Goal: Task Accomplishment & Management: Manage account settings

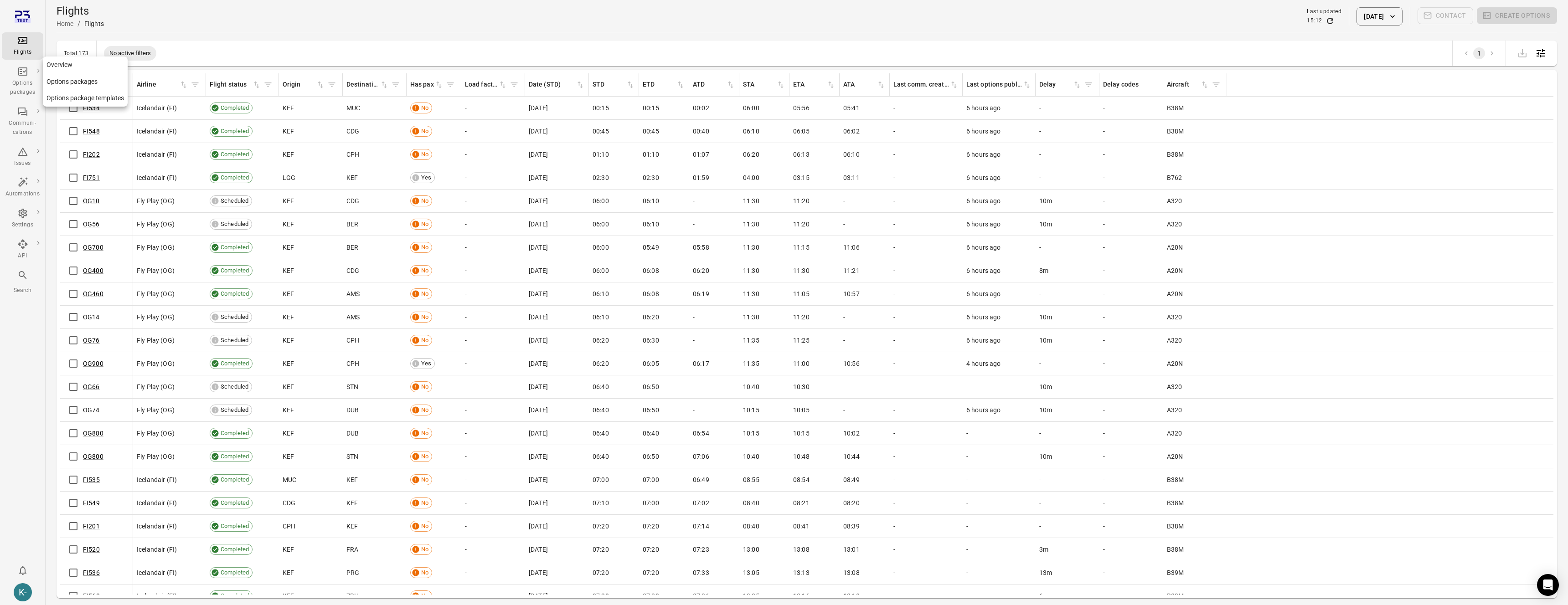
click at [62, 86] on link "Options packages" at bounding box center [85, 82] width 85 height 17
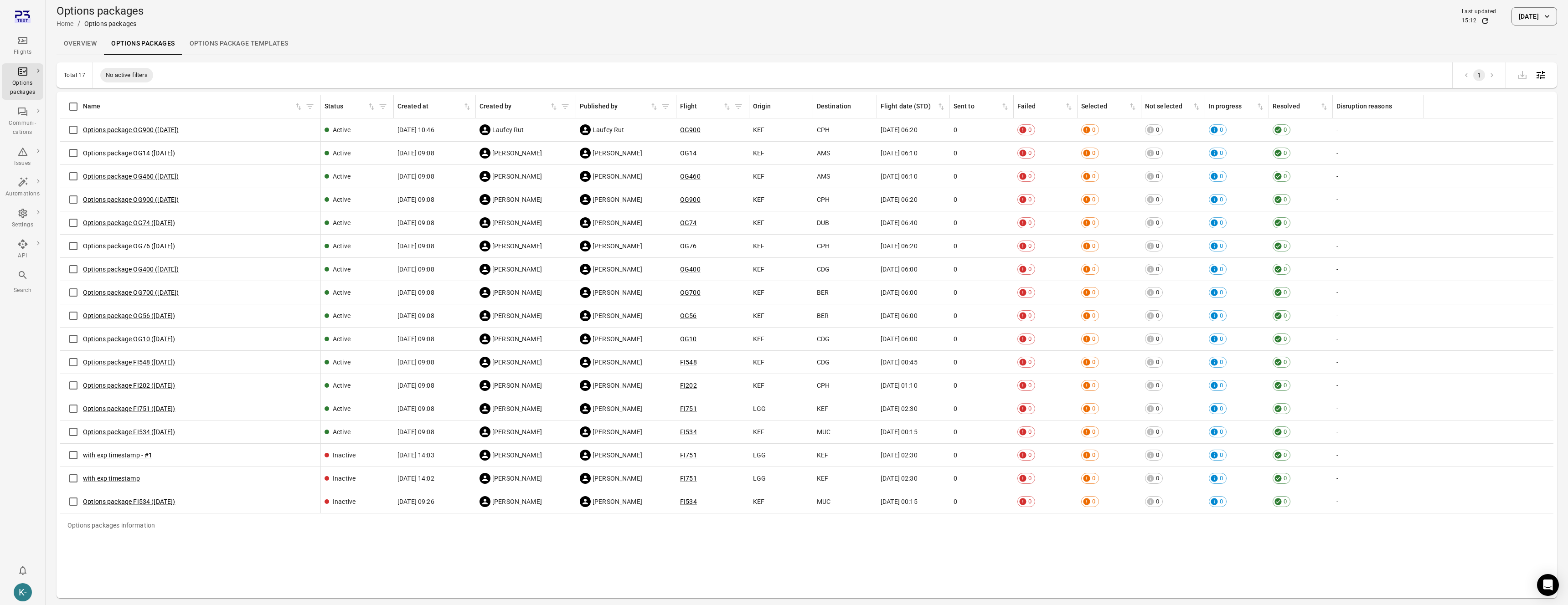
click at [1532, 20] on button "[DATE]" at bounding box center [1534, 17] width 46 height 18
click at [1482, 152] on button "21" at bounding box center [1488, 155] width 17 height 17
click at [1536, 223] on button "Apply" at bounding box center [1542, 224] width 32 height 19
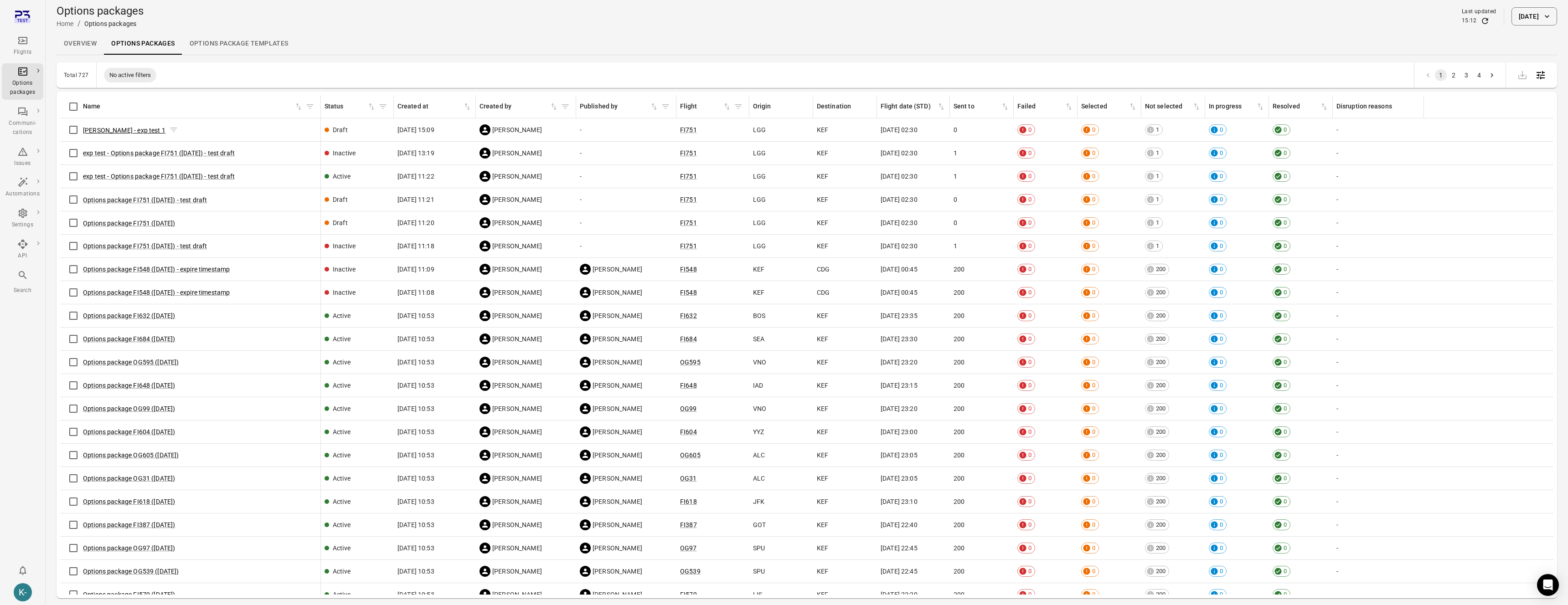
click at [110, 131] on button "[PERSON_NAME] - exp test 1" at bounding box center [124, 131] width 83 height 9
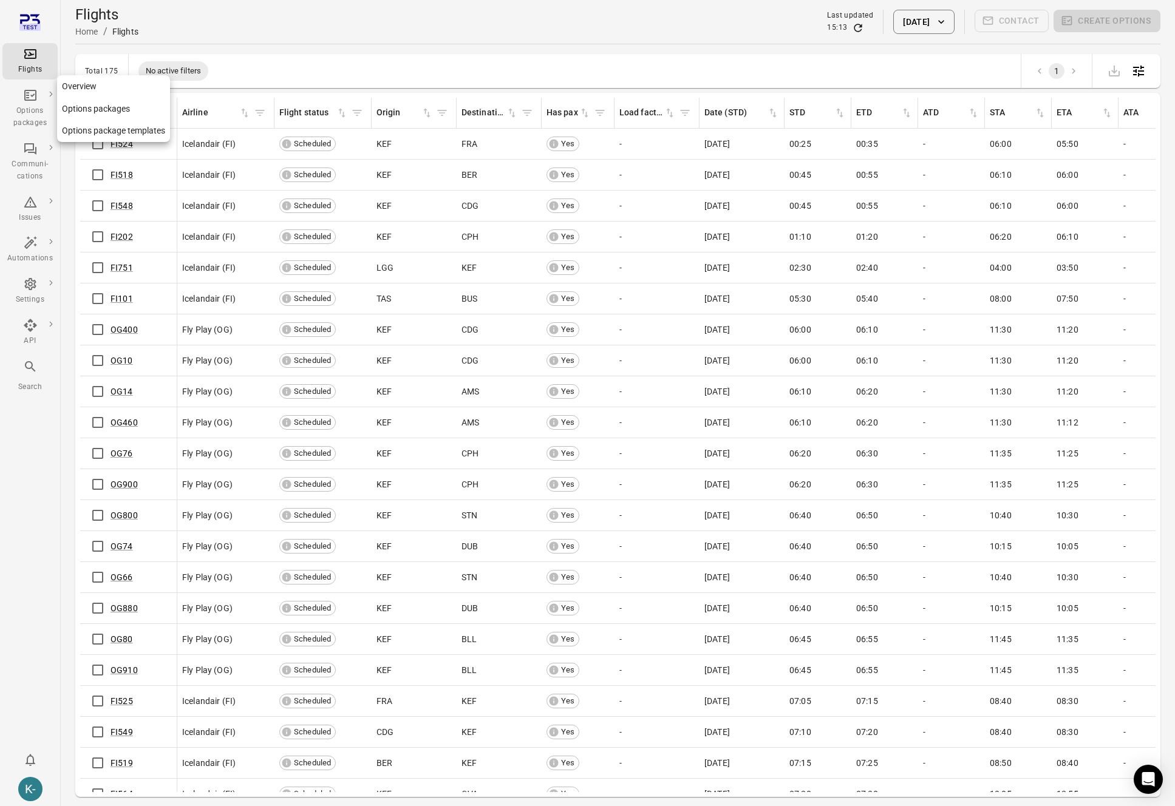
click at [88, 108] on link "Options packages" at bounding box center [113, 109] width 113 height 22
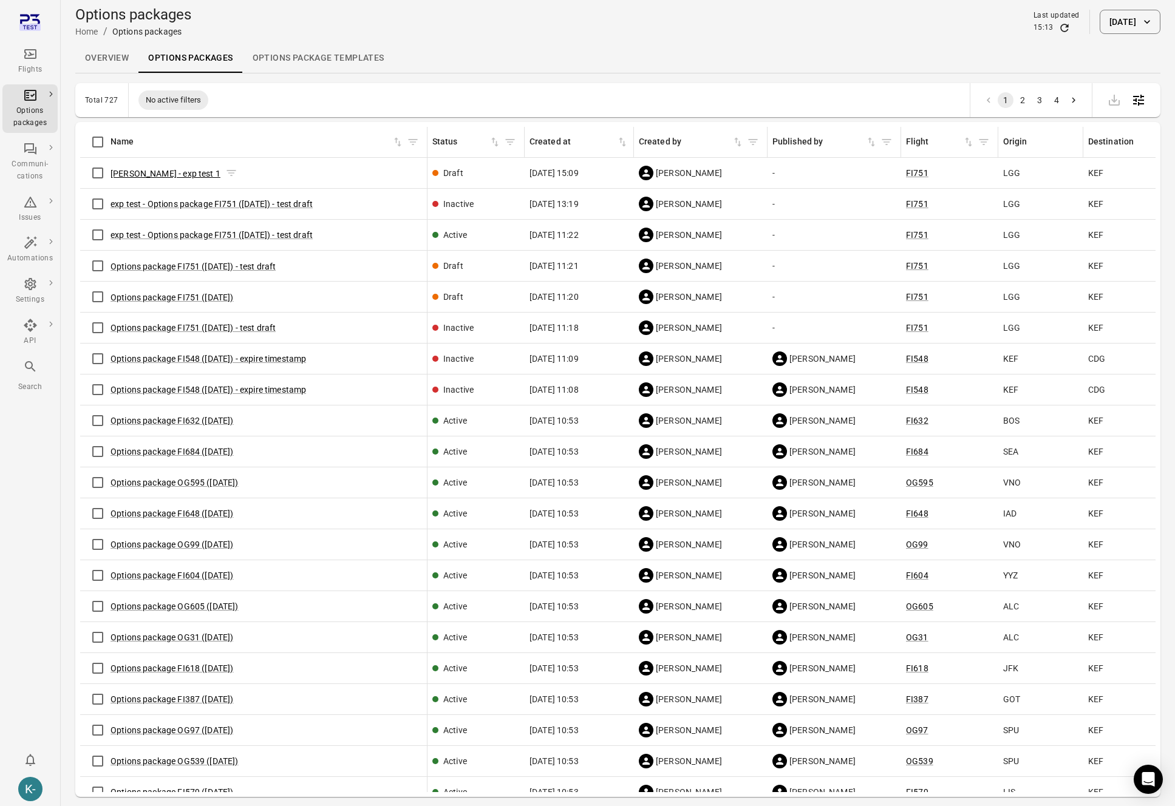
click at [163, 172] on button "[PERSON_NAME] - exp test 1" at bounding box center [165, 174] width 110 height 12
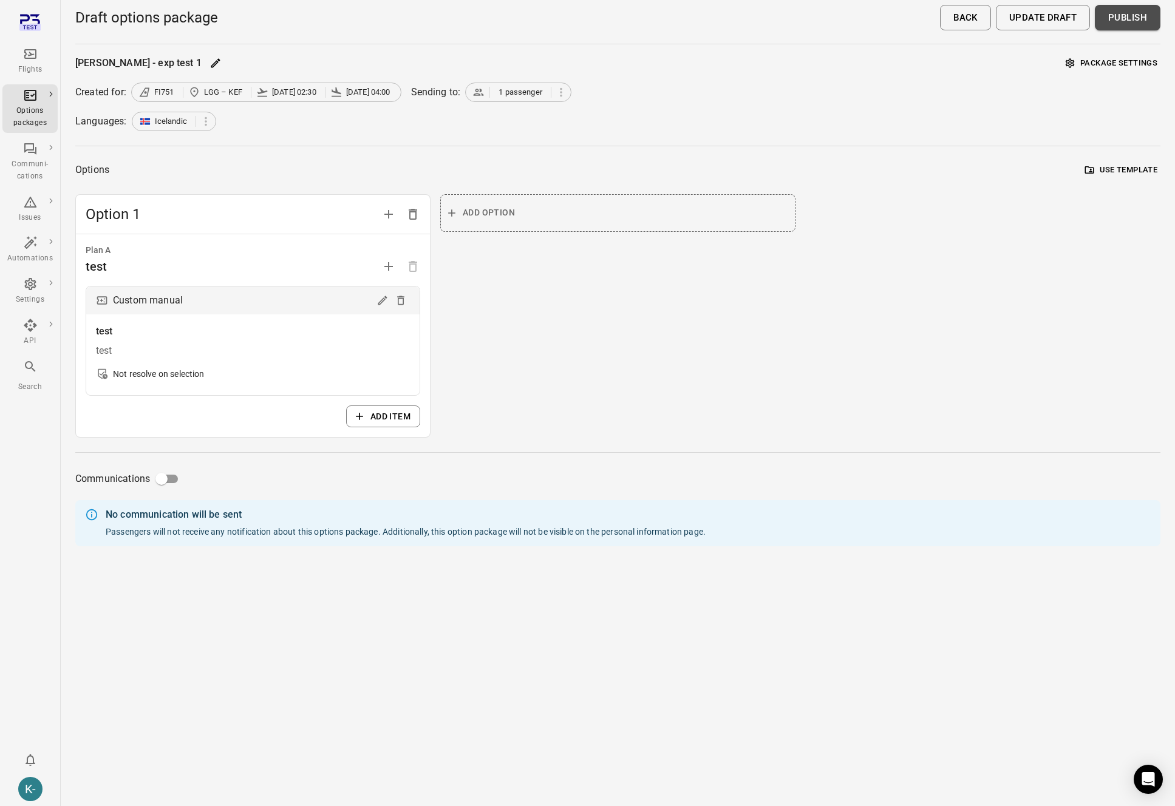
click at [1112, 20] on button "Publish" at bounding box center [1128, 17] width 66 height 25
click at [1141, 63] on button "Package settings" at bounding box center [1111, 63] width 98 height 19
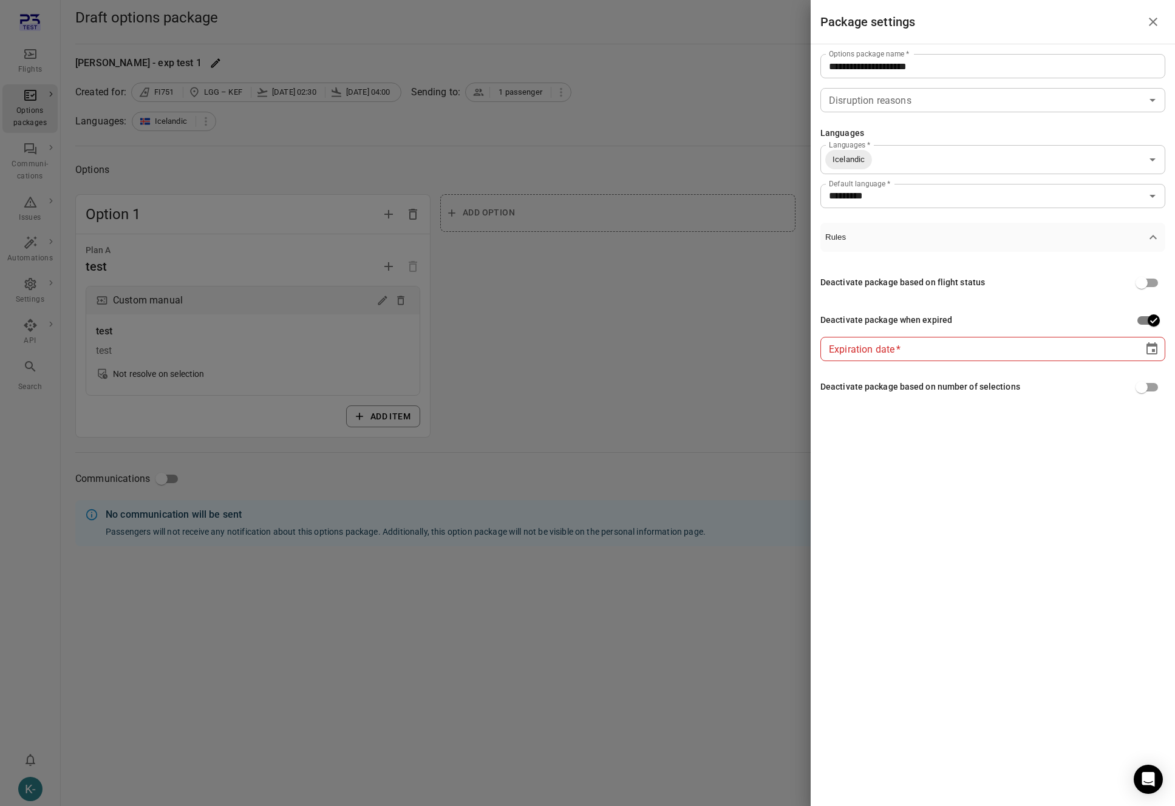
click at [626, 457] on div at bounding box center [587, 403] width 1175 height 806
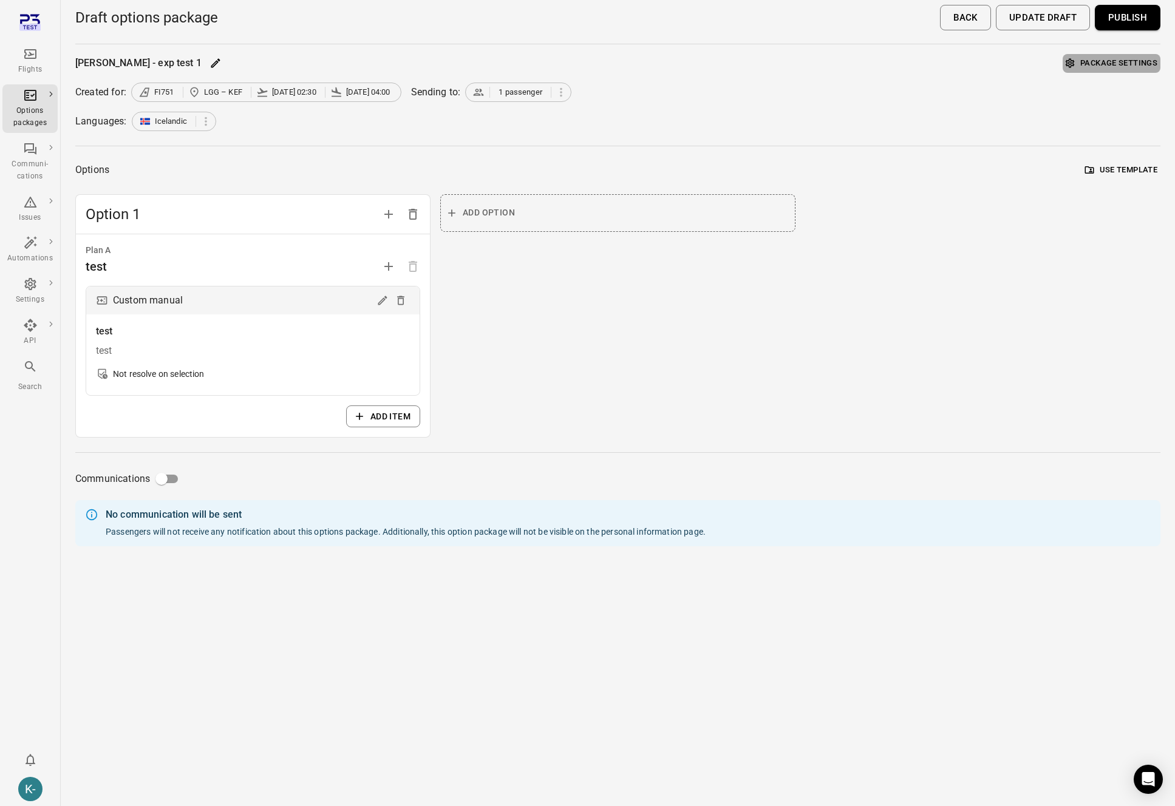
click at [1107, 59] on button "Package settings" at bounding box center [1111, 63] width 98 height 19
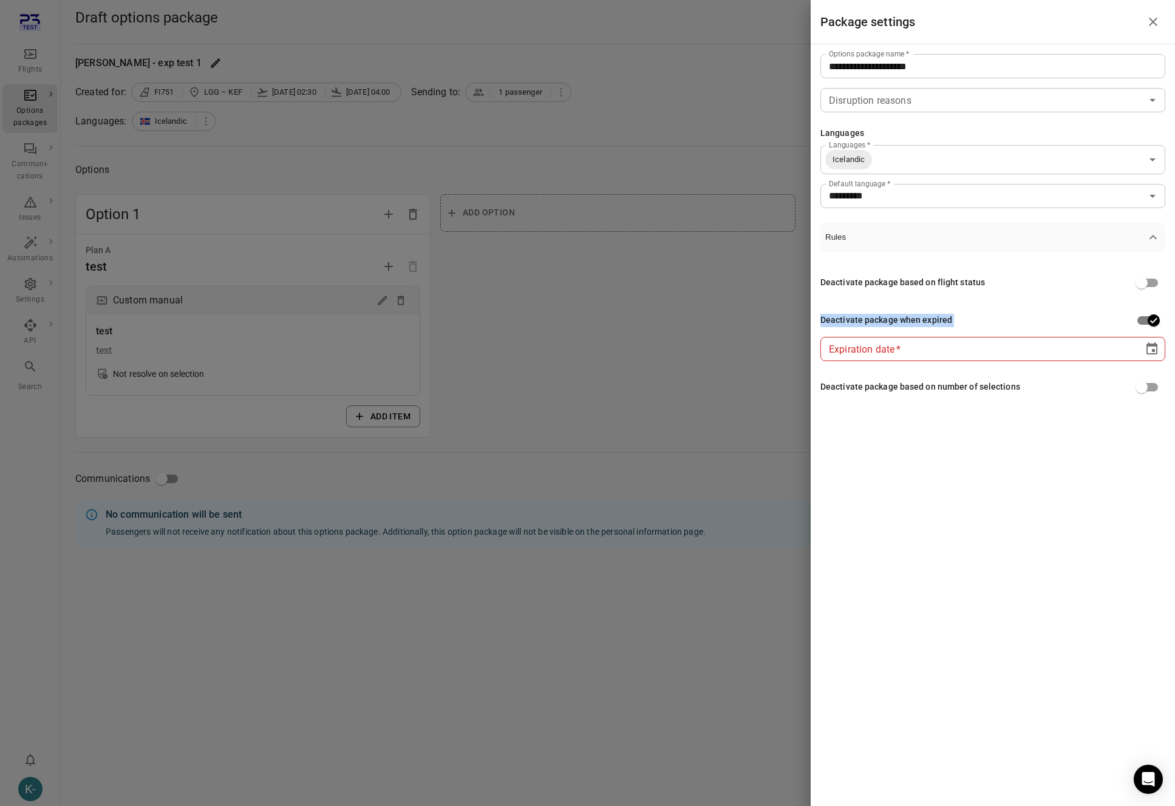
drag, startPoint x: 896, startPoint y: 311, endPoint x: 1139, endPoint y: 345, distance: 245.3
click at [1139, 338] on div "Deactivate package when expired Expiration date   * ** **** **** ** * ** Expira…" at bounding box center [992, 335] width 345 height 52
click at [671, 341] on div at bounding box center [587, 403] width 1175 height 806
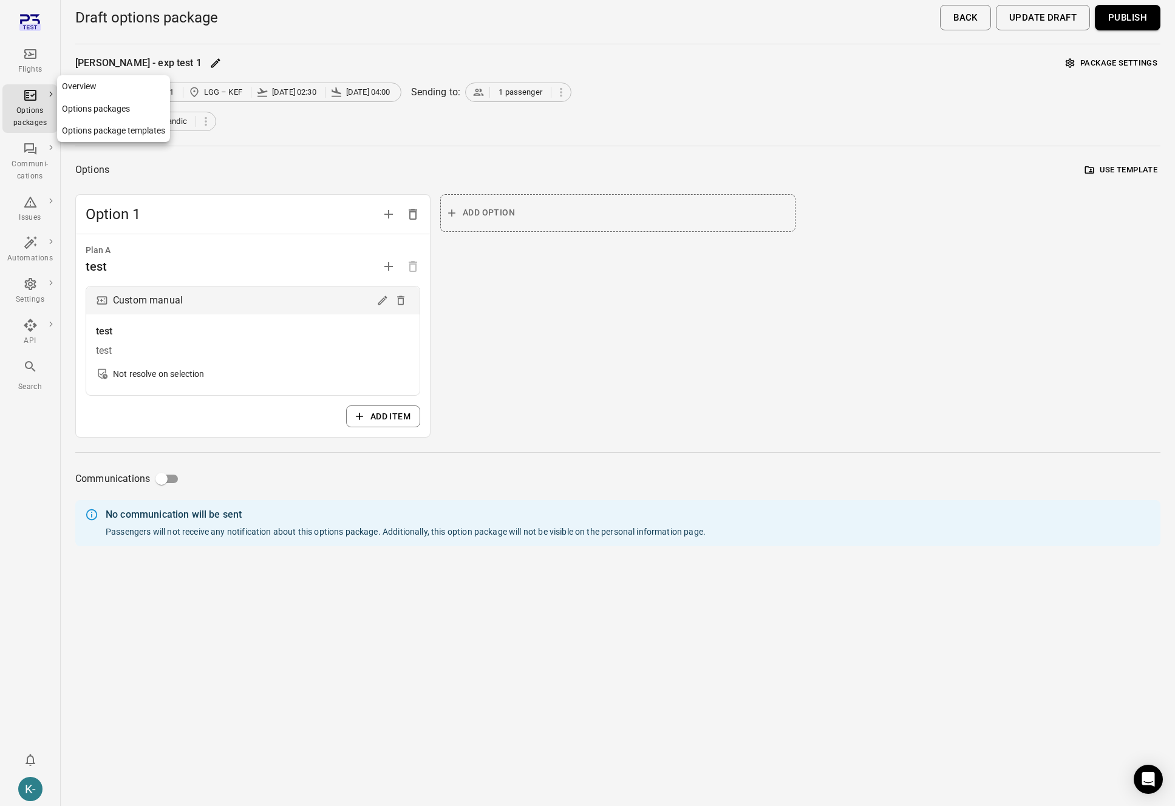
click at [90, 104] on link "Options packages" at bounding box center [113, 109] width 113 height 22
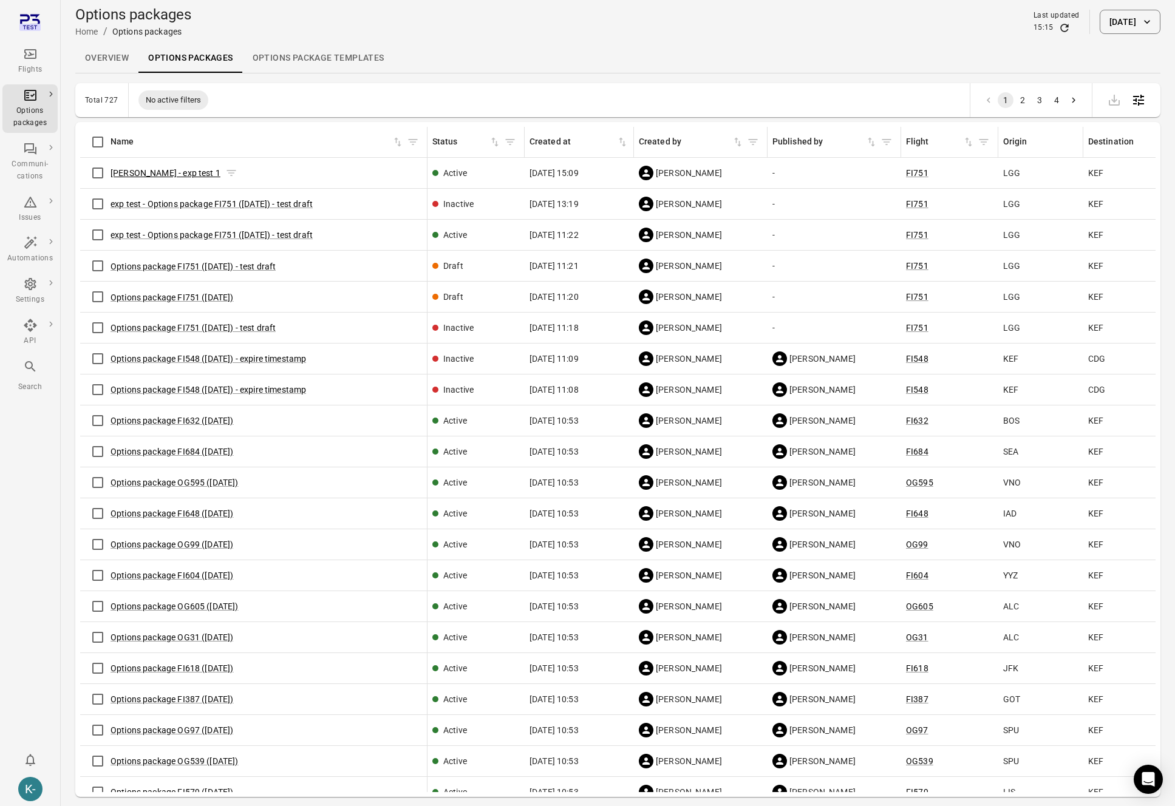
click at [127, 175] on link "[PERSON_NAME] - exp test 1" at bounding box center [165, 173] width 110 height 10
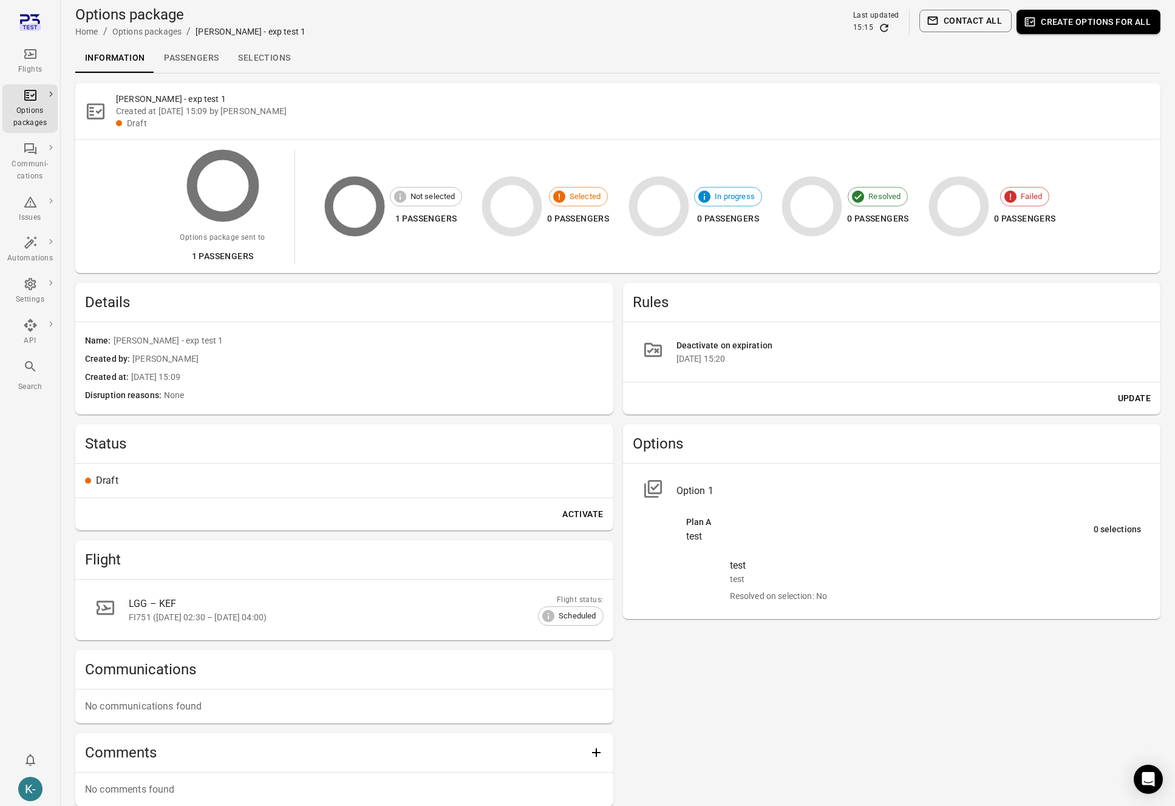
click at [737, 365] on div "20 Aug 2025 15:20" at bounding box center [908, 359] width 465 height 12
click at [737, 363] on div "20 Aug 2025 15:20" at bounding box center [908, 359] width 465 height 12
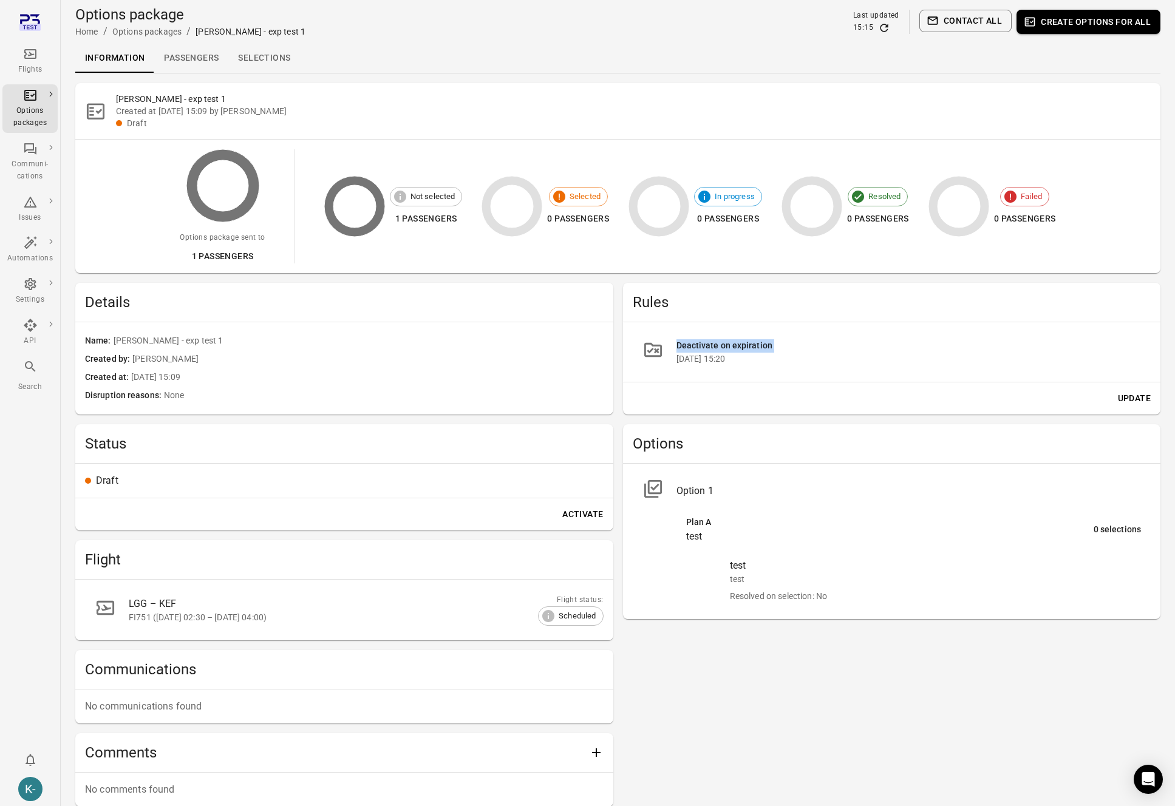
click at [737, 363] on div "20 Aug 2025 15:20" at bounding box center [908, 359] width 465 height 12
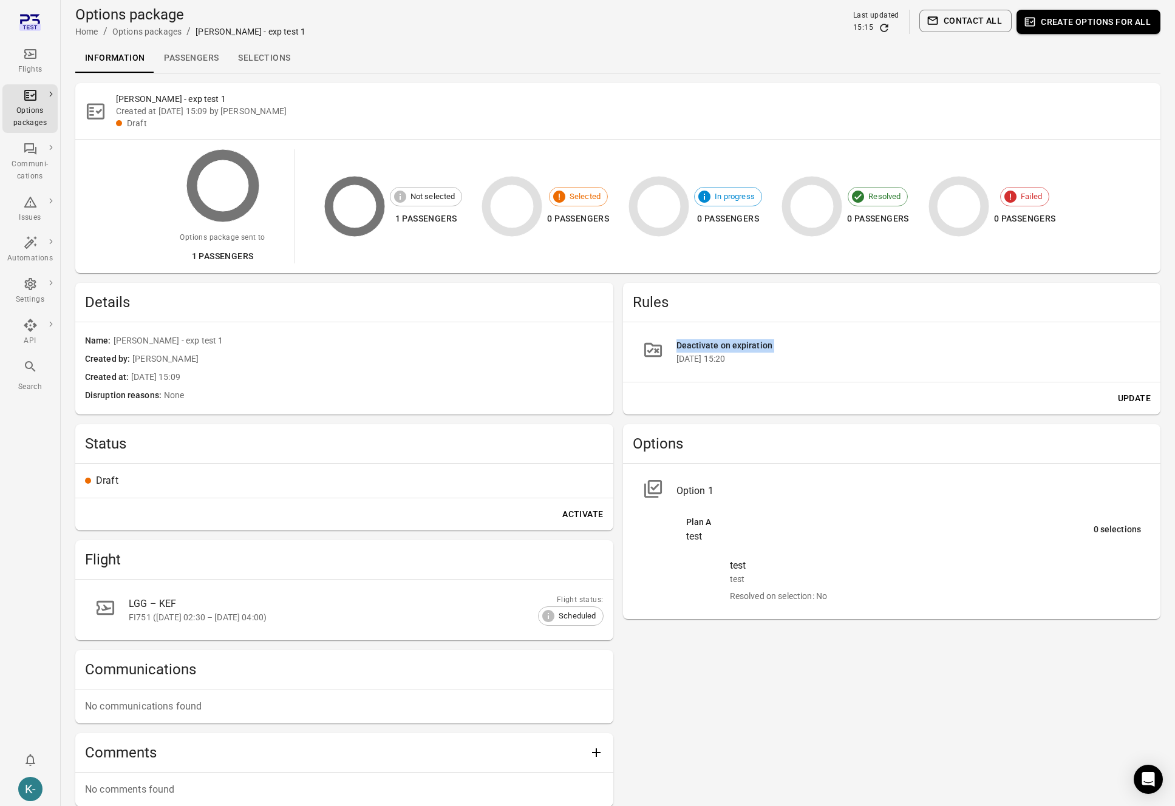
click at [737, 363] on div "20 Aug 2025 15:20" at bounding box center [908, 359] width 465 height 12
click at [734, 364] on div "20 Aug 2025 15:20" at bounding box center [908, 359] width 465 height 12
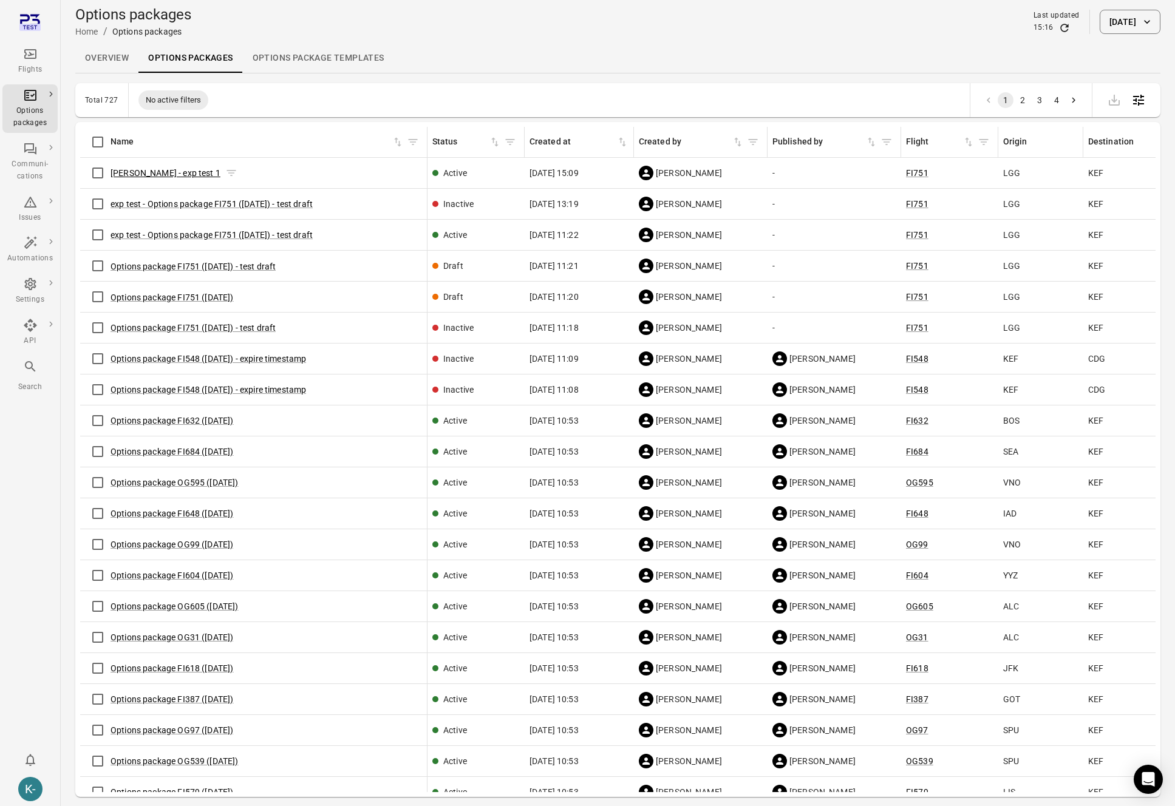
click at [145, 171] on link "[PERSON_NAME] - exp test 1" at bounding box center [165, 173] width 110 height 10
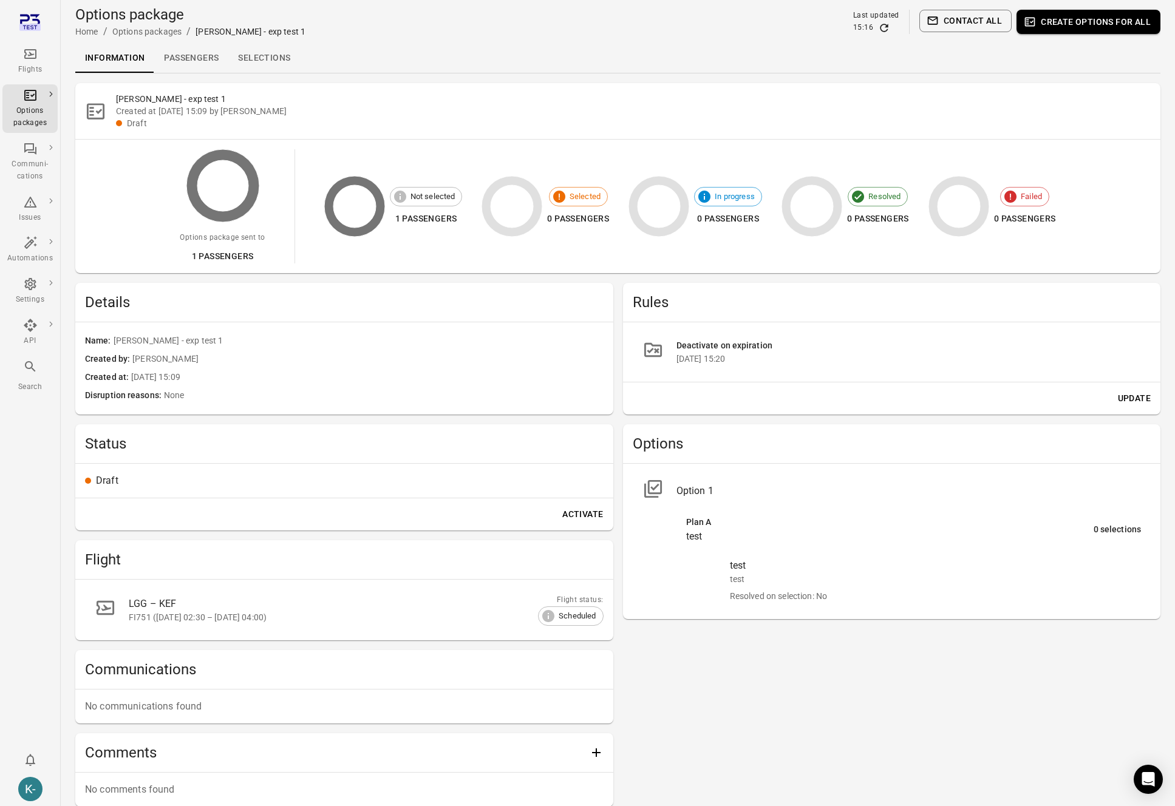
click at [736, 351] on div "Deactivate on expiration" at bounding box center [908, 345] width 465 height 13
click at [739, 361] on div "20 Aug 2025 15:20" at bounding box center [908, 359] width 465 height 12
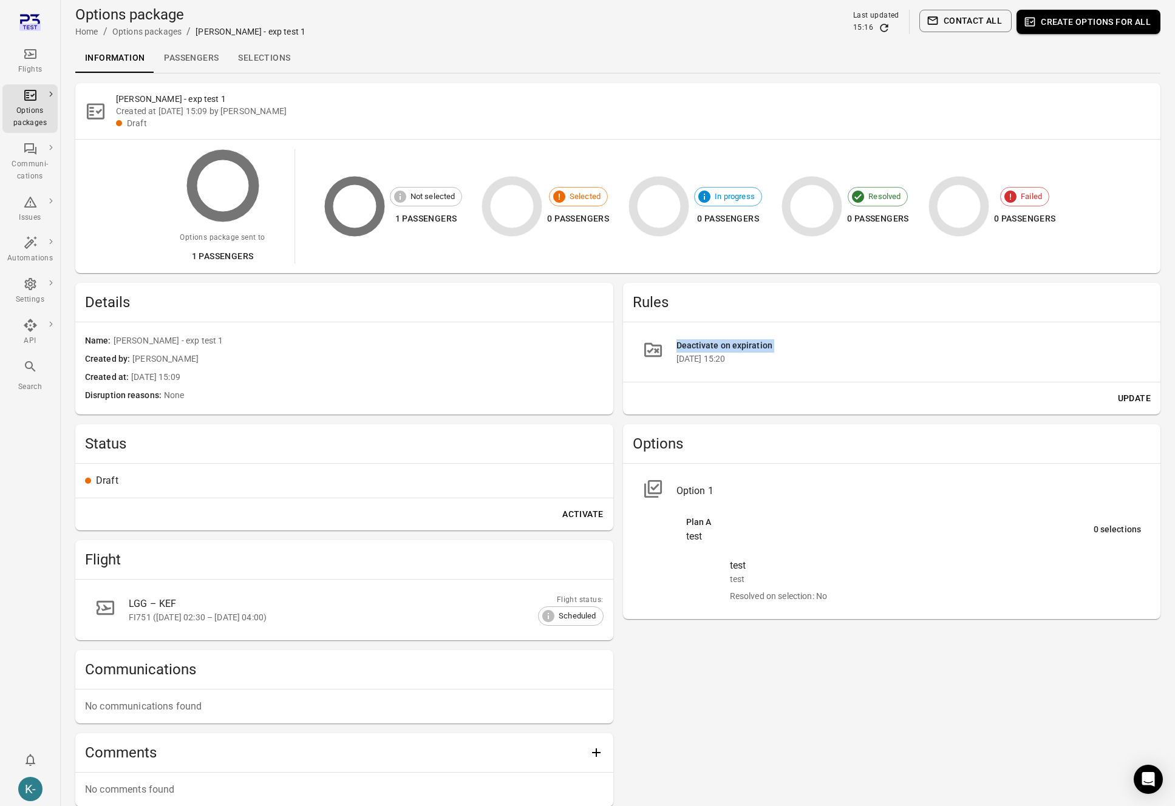
click at [739, 361] on div "20 Aug 2025 15:20" at bounding box center [908, 359] width 465 height 12
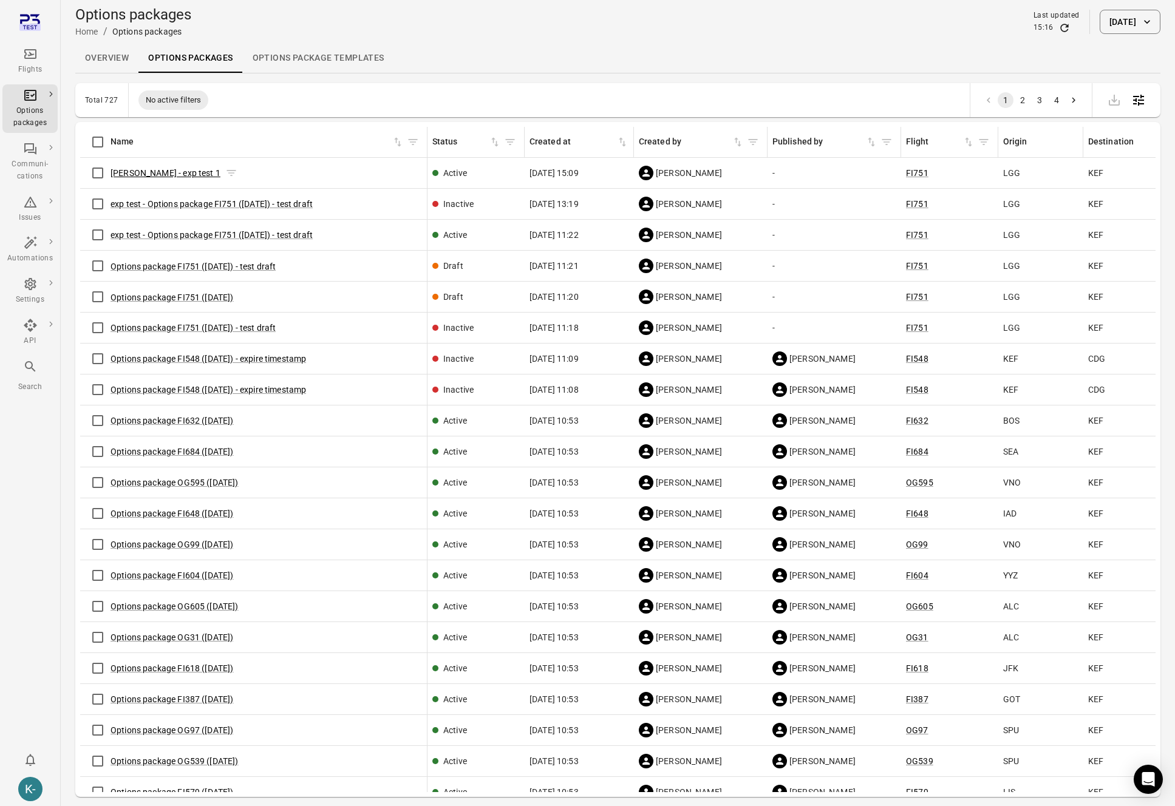
click at [148, 170] on link "[PERSON_NAME] - exp test 1" at bounding box center [165, 173] width 110 height 10
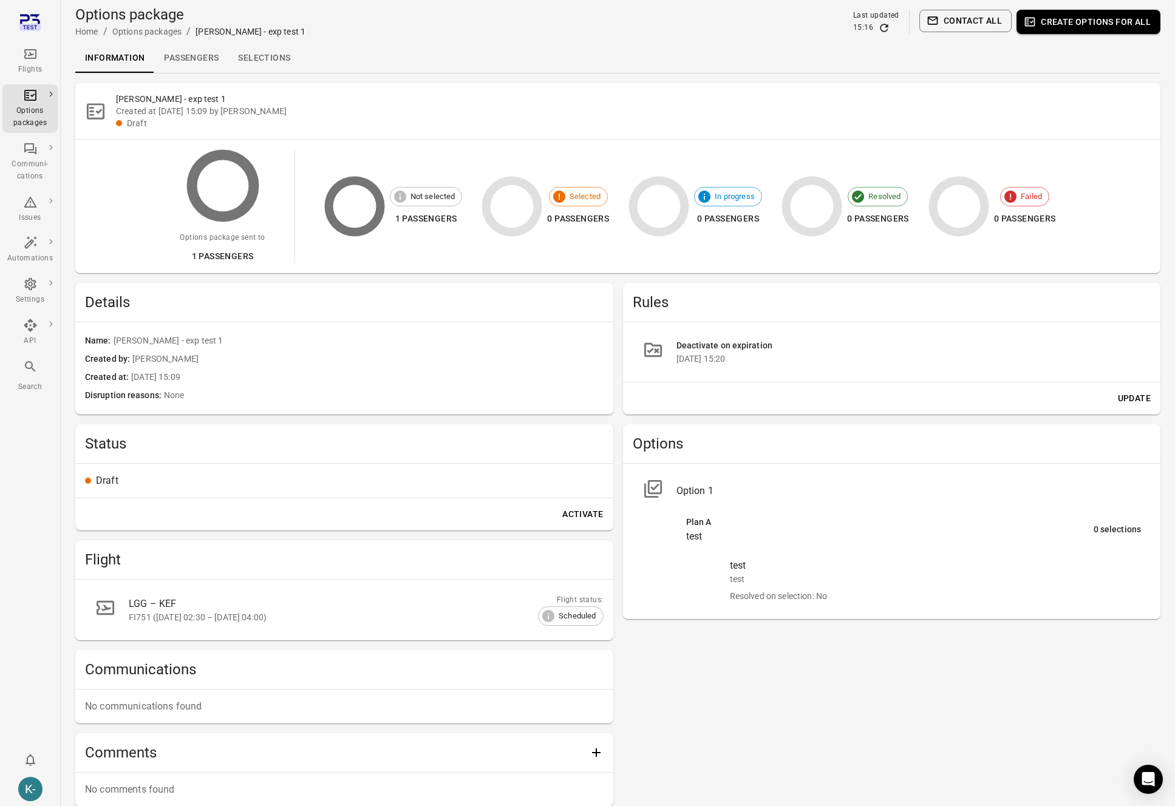
drag, startPoint x: 674, startPoint y: 358, endPoint x: 766, endPoint y: 364, distance: 91.3
click at [766, 364] on li "Deactivate on expiration 20 Aug 2025 15:20" at bounding box center [892, 352] width 518 height 40
click at [787, 433] on div "Options" at bounding box center [892, 443] width 538 height 39
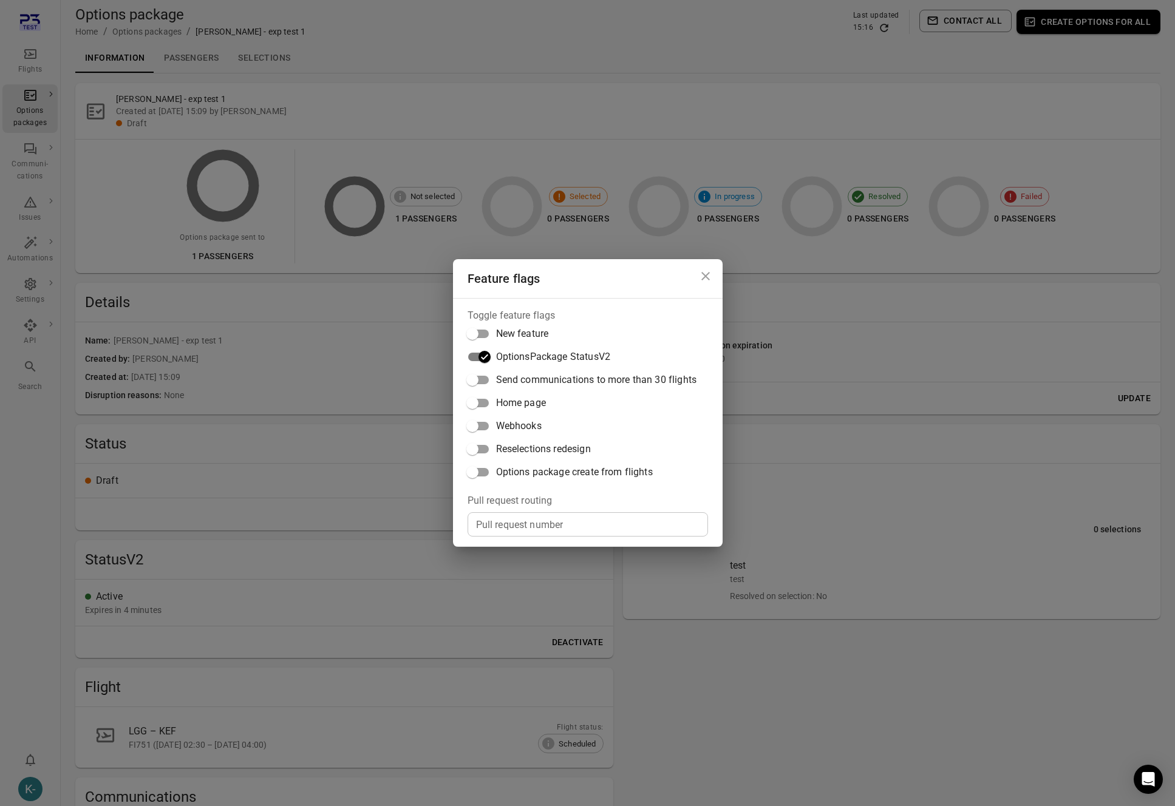
click at [864, 395] on div "Feature flags Toggle feature flags New feature OptionsPackage StatusV2 Send com…" at bounding box center [587, 403] width 1175 height 806
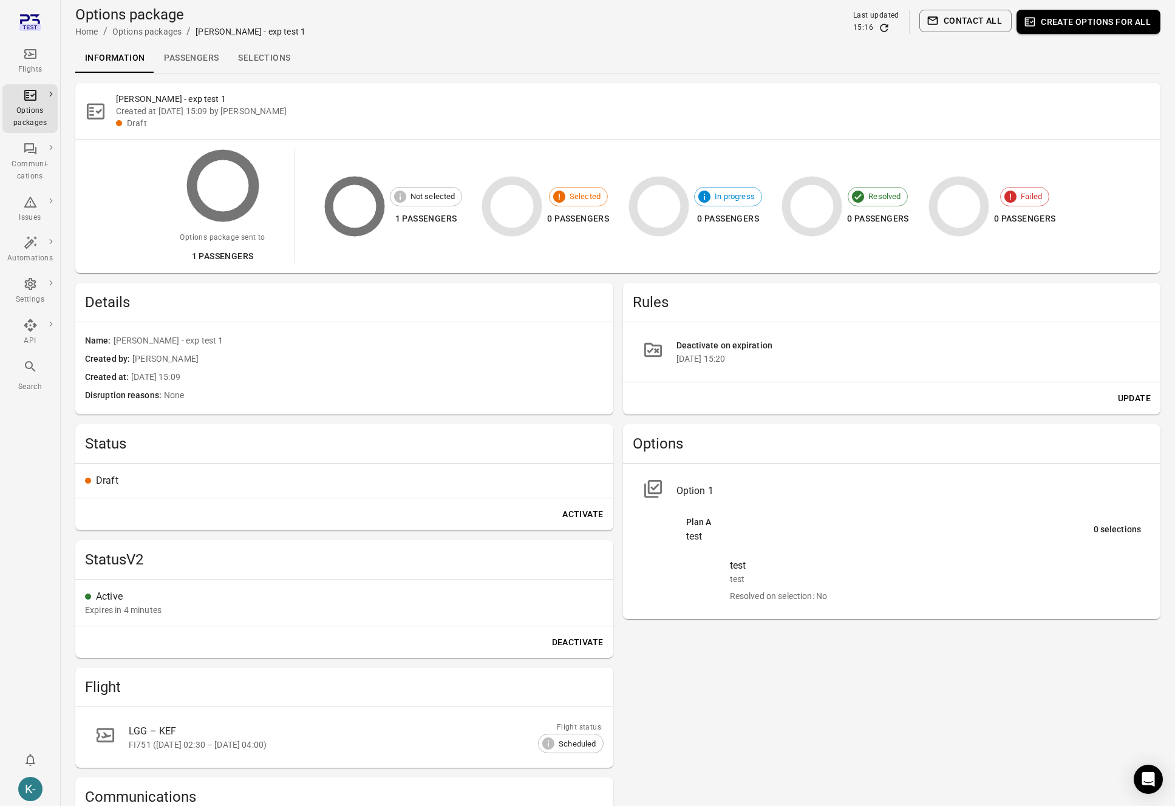
click at [707, 350] on div "Deactivate on expiration" at bounding box center [908, 345] width 465 height 13
click at [733, 351] on div "Deactivate on expiration 20 Aug 2025 15:20" at bounding box center [908, 351] width 465 height 25
click at [733, 351] on div "Deactivate on expiration" at bounding box center [908, 345] width 465 height 13
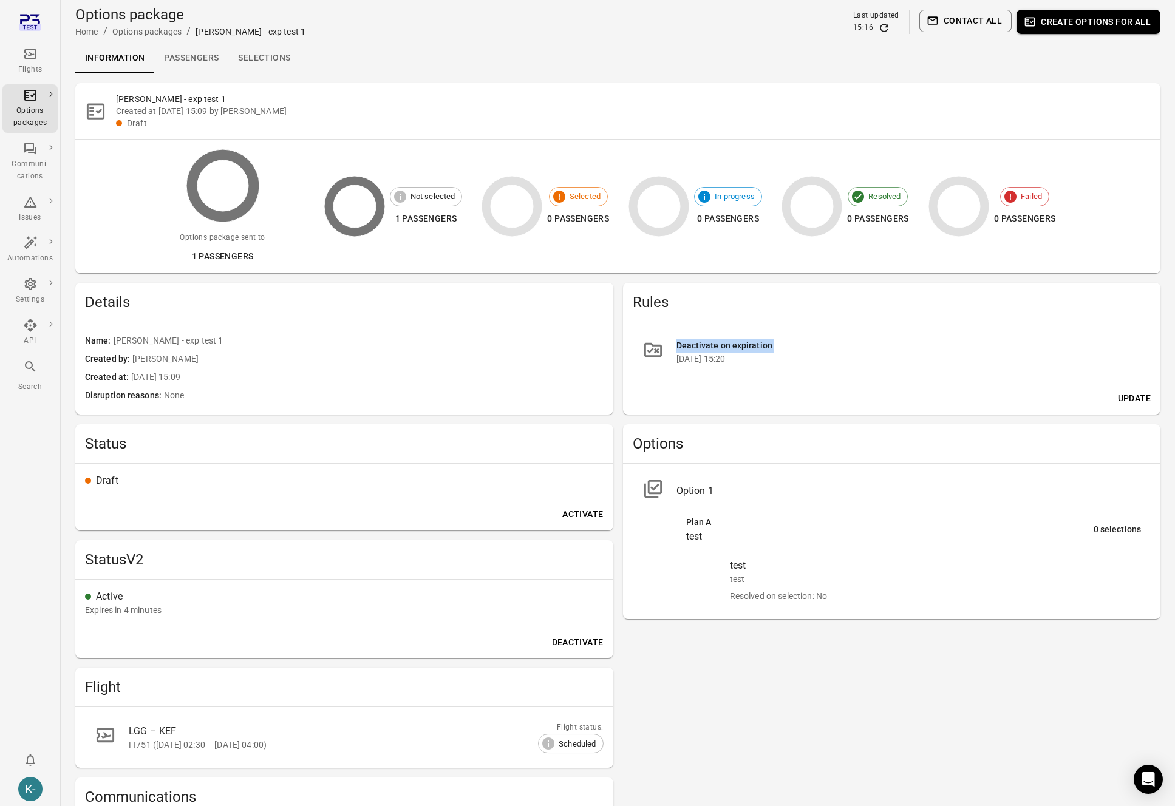
click at [733, 351] on div "Deactivate on expiration" at bounding box center [908, 345] width 465 height 13
click at [732, 366] on li "Deactivate on expiration 20 Aug 2025 15:20" at bounding box center [892, 352] width 518 height 40
click at [605, 90] on div "Kristinn - exp test 1 Created at 20 Aug 2025 15:09 by Kristinn - avilabs Draft" at bounding box center [617, 111] width 1085 height 56
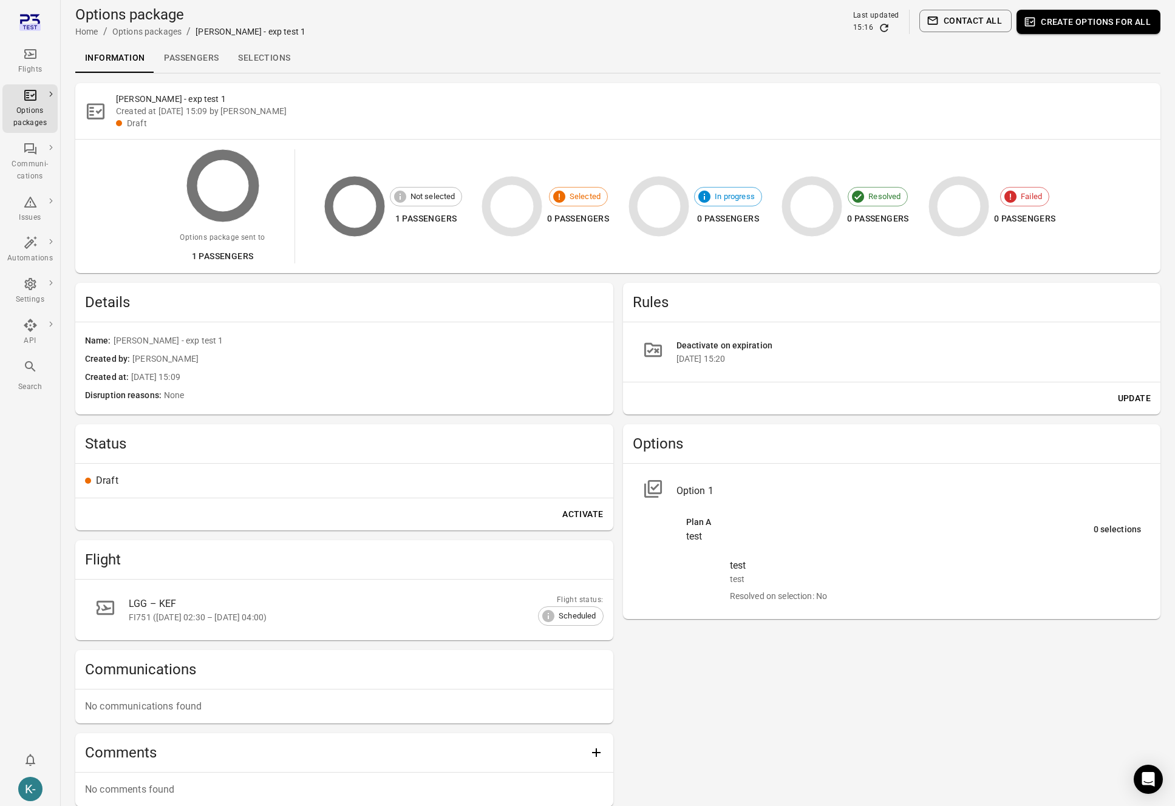
click at [132, 122] on div "Draft" at bounding box center [639, 123] width 1024 height 12
click at [38, 105] on div "Options packages" at bounding box center [30, 117] width 46 height 24
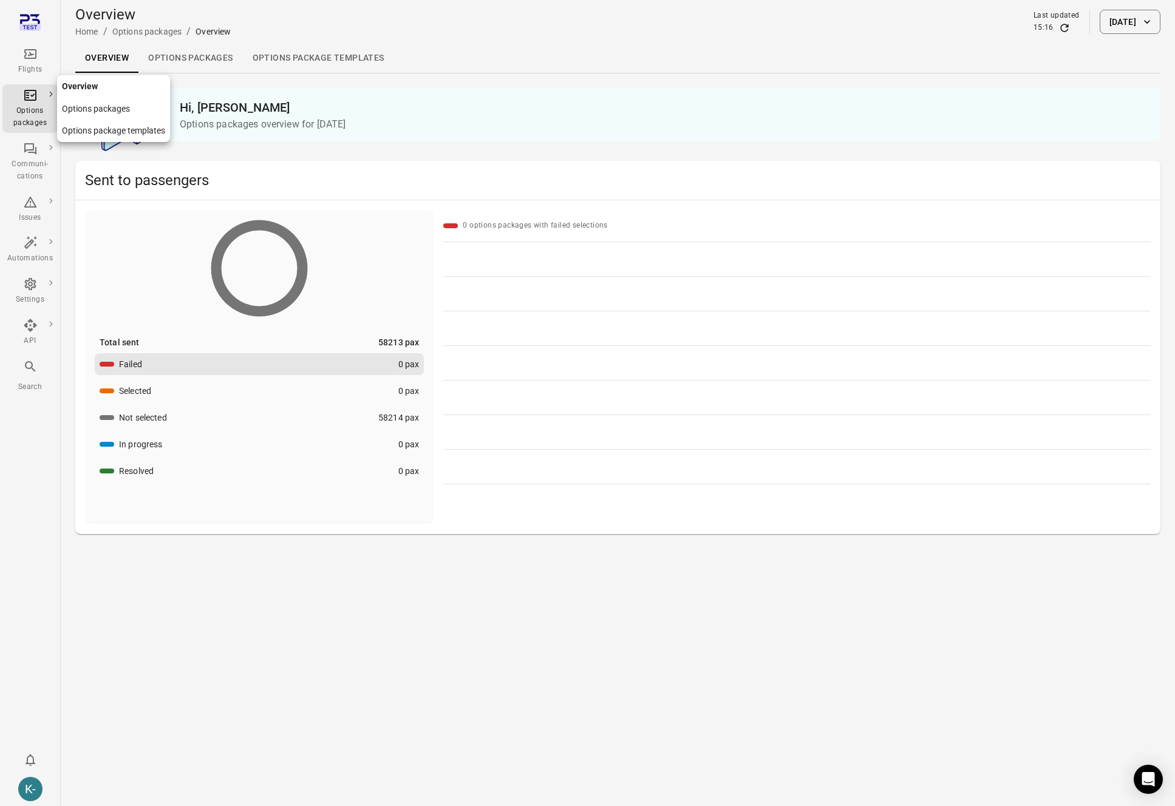
click at [79, 109] on link "Options packages" at bounding box center [113, 109] width 113 height 22
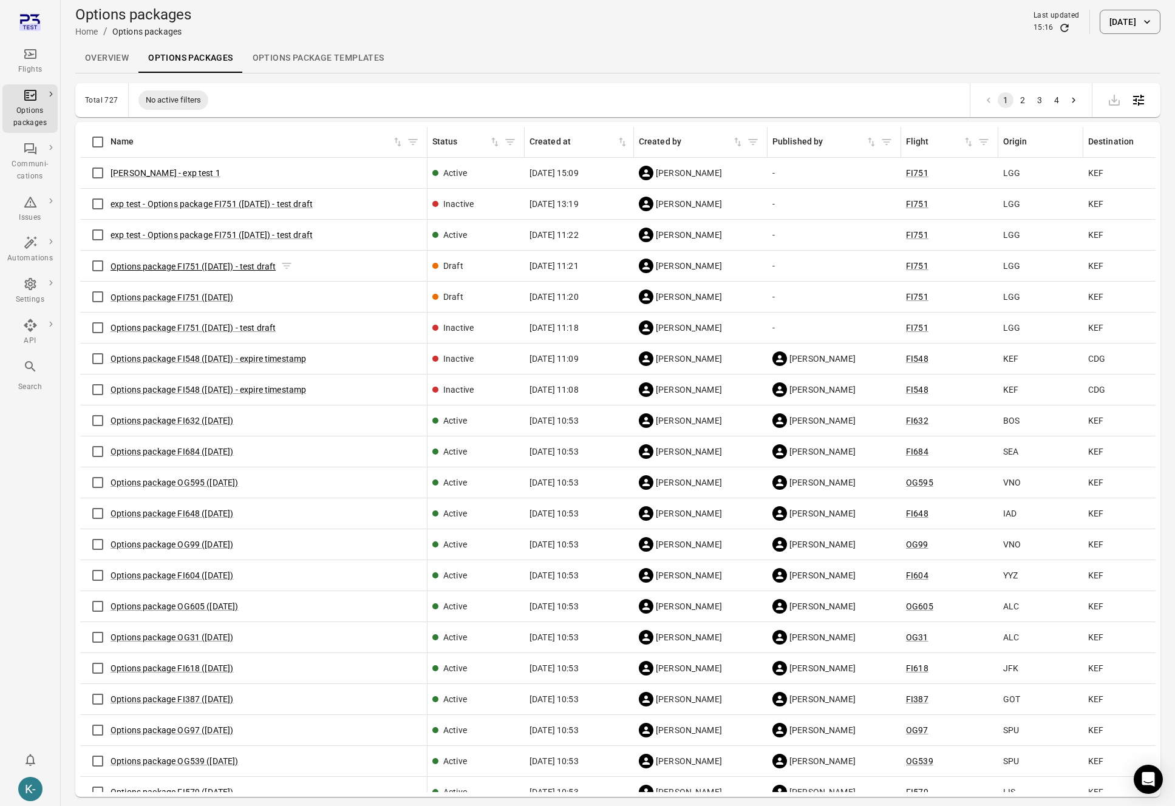
click at [138, 270] on button "Options package FI751 ([DATE]) - test draft" at bounding box center [192, 266] width 165 height 12
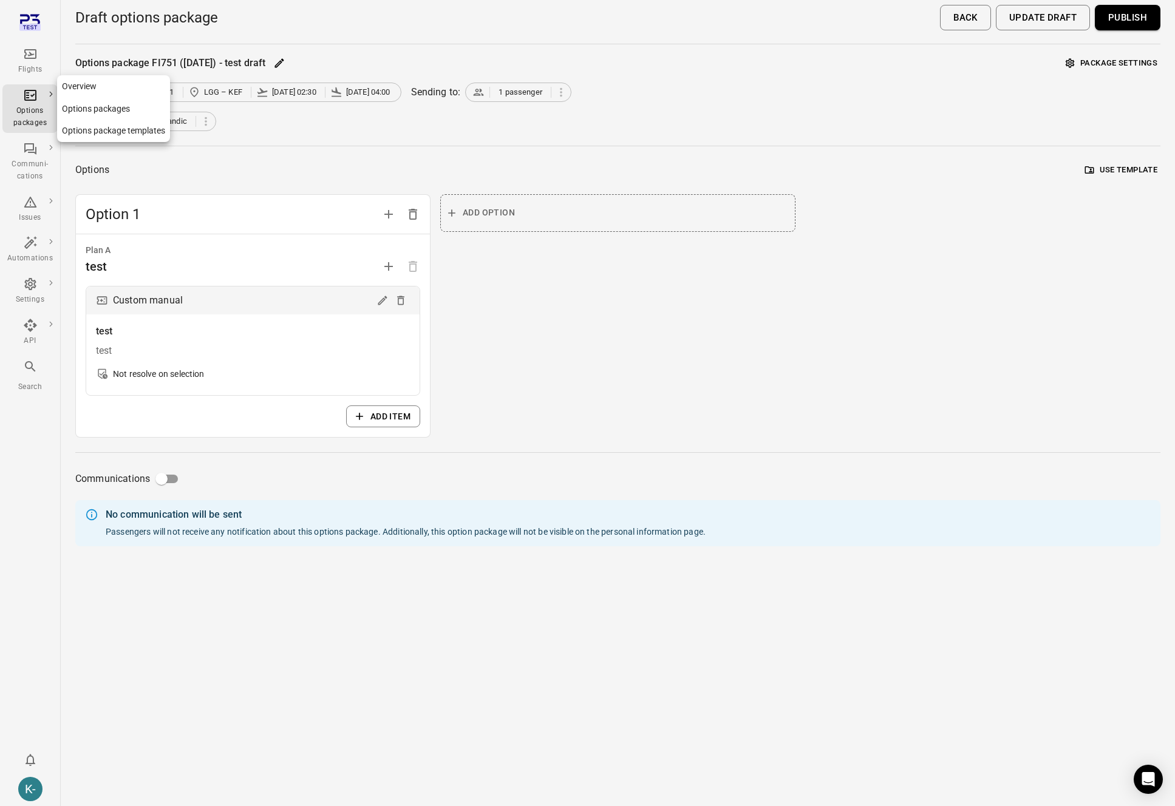
click at [76, 112] on link "Options packages" at bounding box center [113, 109] width 113 height 22
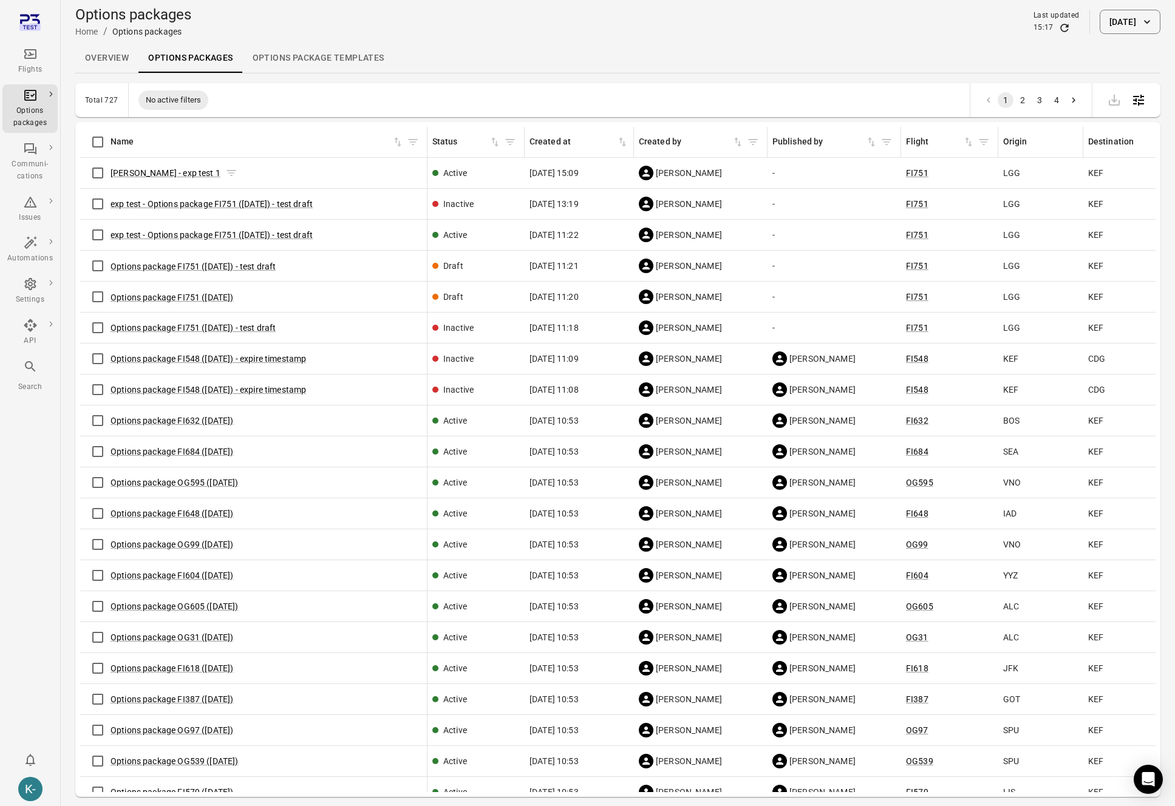
click at [163, 167] on span "[PERSON_NAME] - exp test 1" at bounding box center [165, 173] width 110 height 12
click at [160, 179] on div "[PERSON_NAME] - exp test 1" at bounding box center [253, 172] width 337 height 25
click at [161, 178] on span "[PERSON_NAME] - exp test 1" at bounding box center [165, 173] width 110 height 12
click at [161, 172] on link "[PERSON_NAME] - exp test 1" at bounding box center [165, 173] width 110 height 10
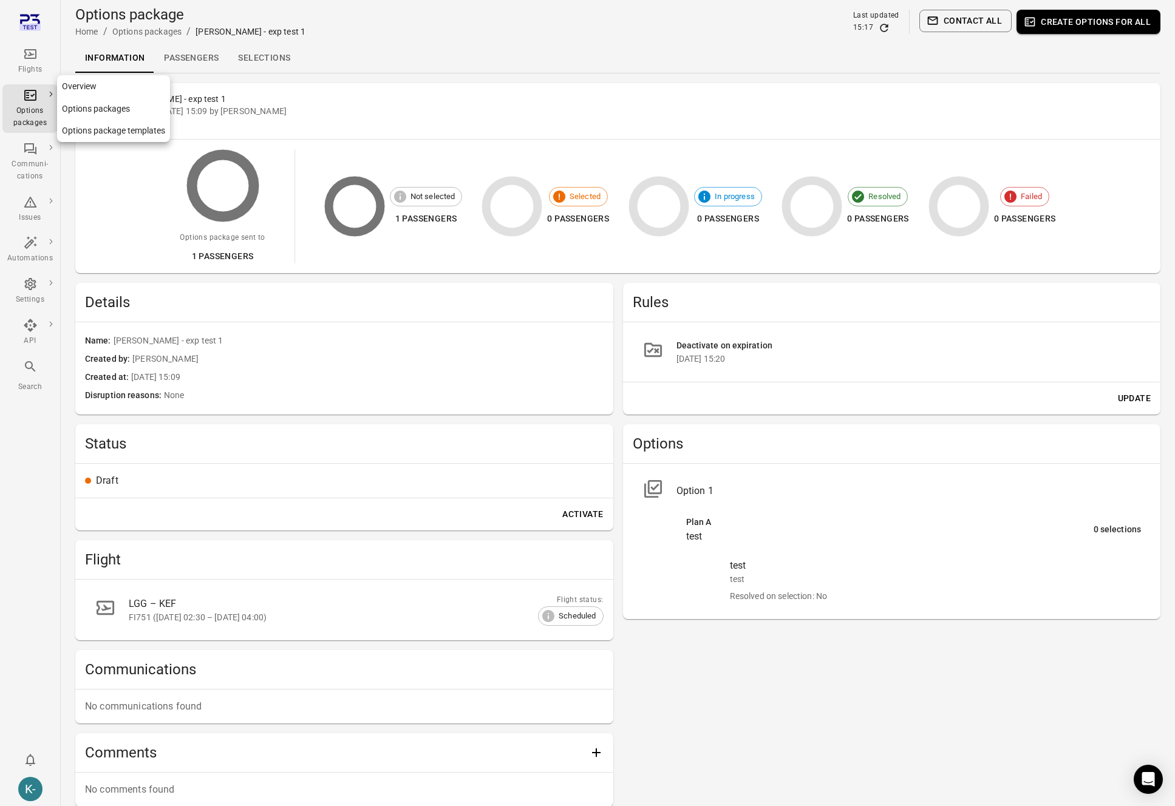
click at [103, 106] on link "Options packages" at bounding box center [113, 109] width 113 height 22
click at [98, 107] on link "Options packages" at bounding box center [113, 109] width 113 height 22
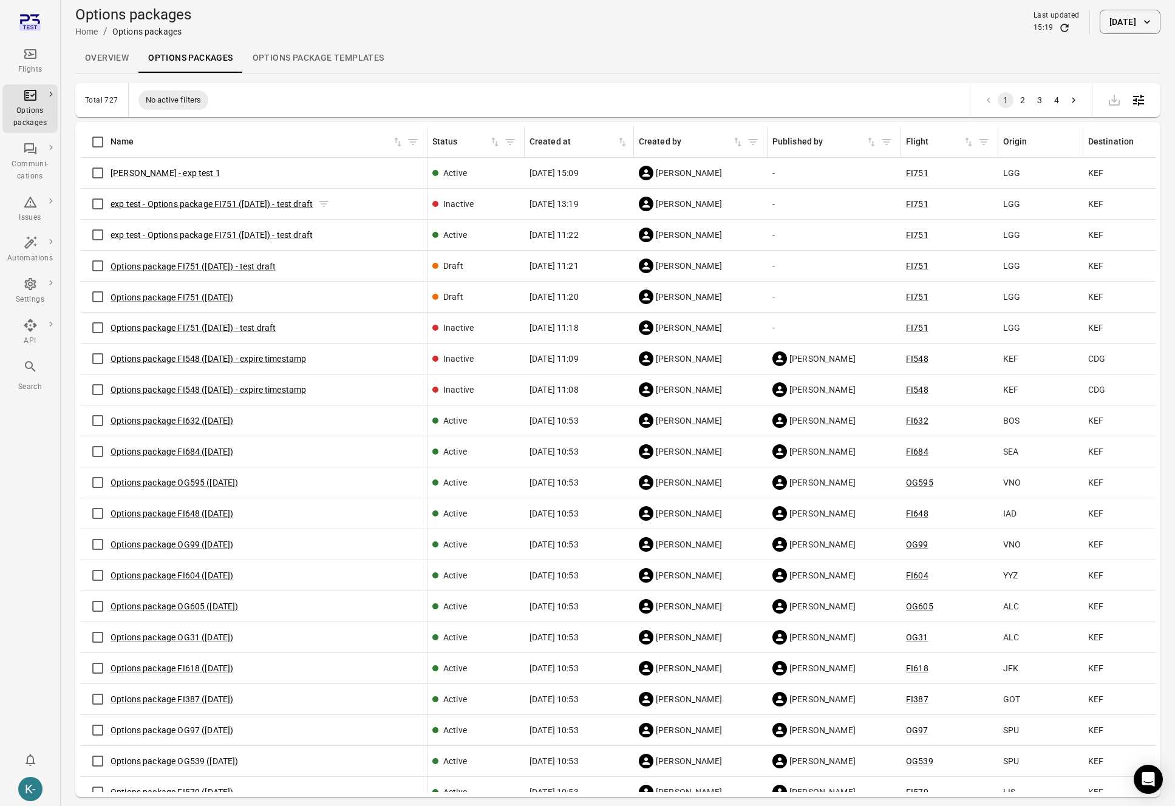
click at [264, 203] on link "exp test - Options package FI751 ([DATE]) - test draft" at bounding box center [211, 204] width 202 height 10
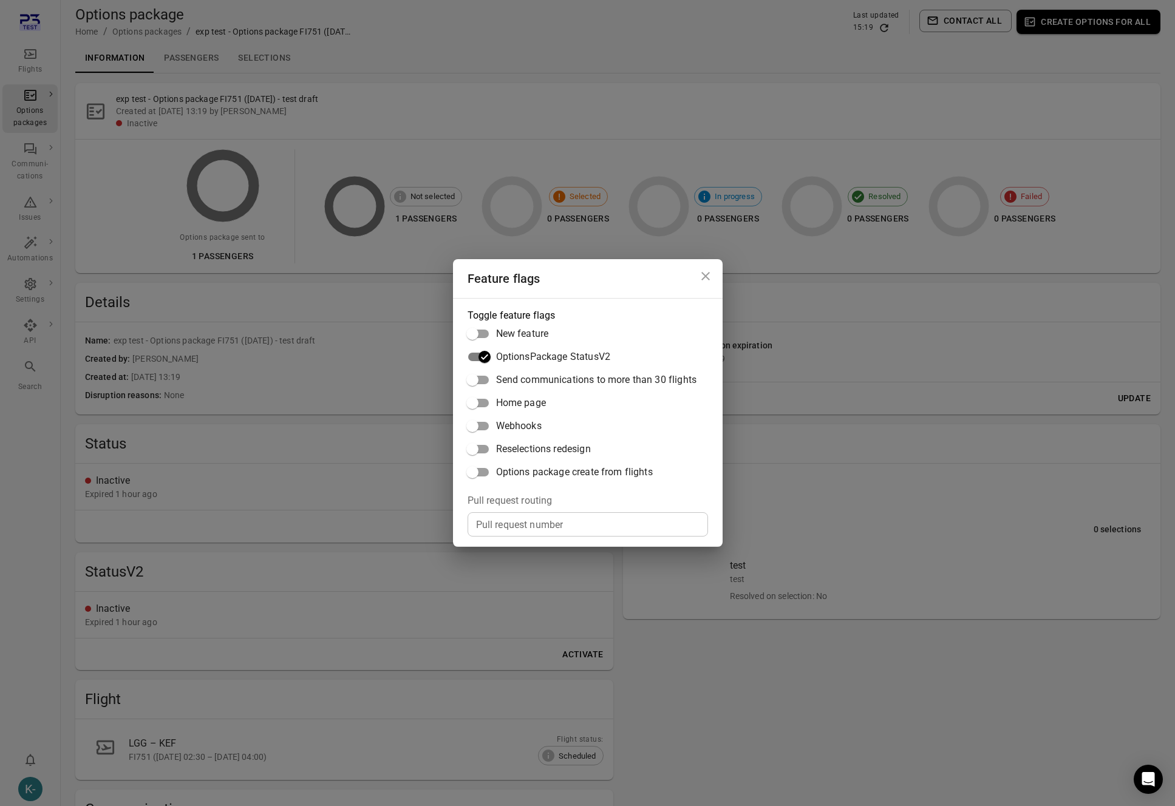
click at [274, 473] on div "Feature flags Toggle feature flags New feature OptionsPackage StatusV2 Send com…" at bounding box center [587, 403] width 1175 height 806
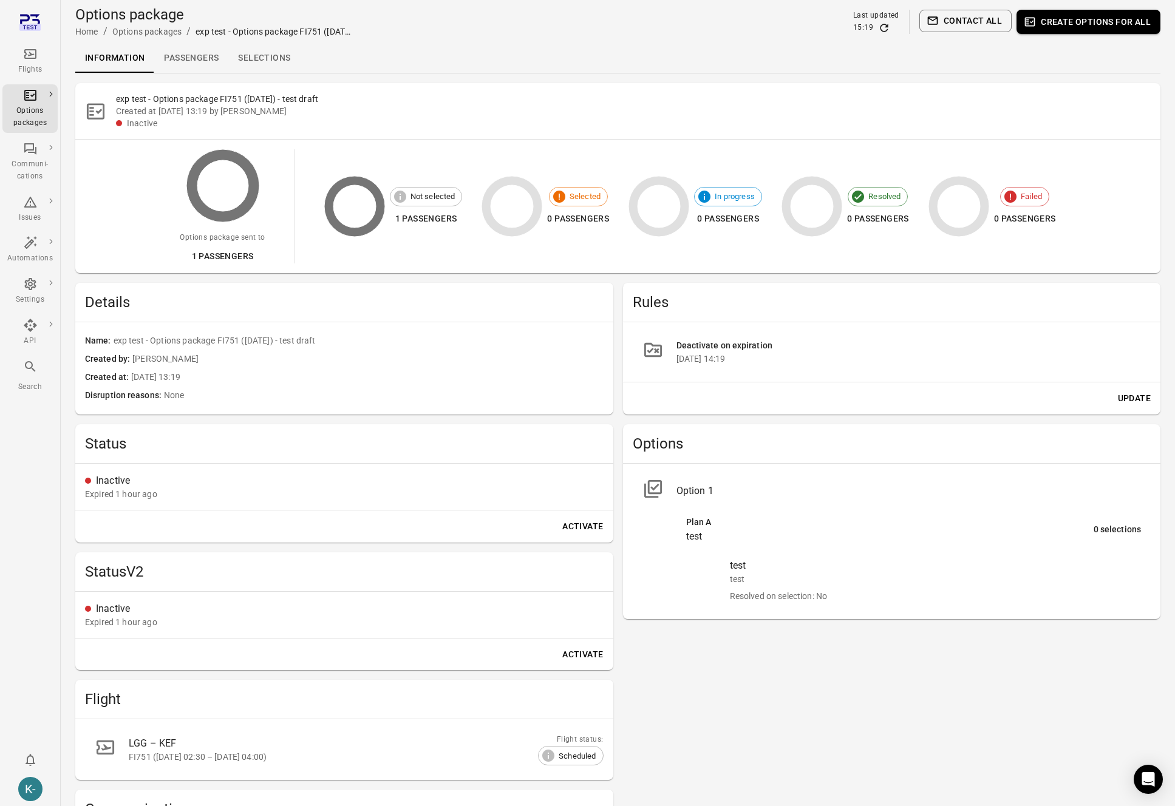
scroll to position [208, 0]
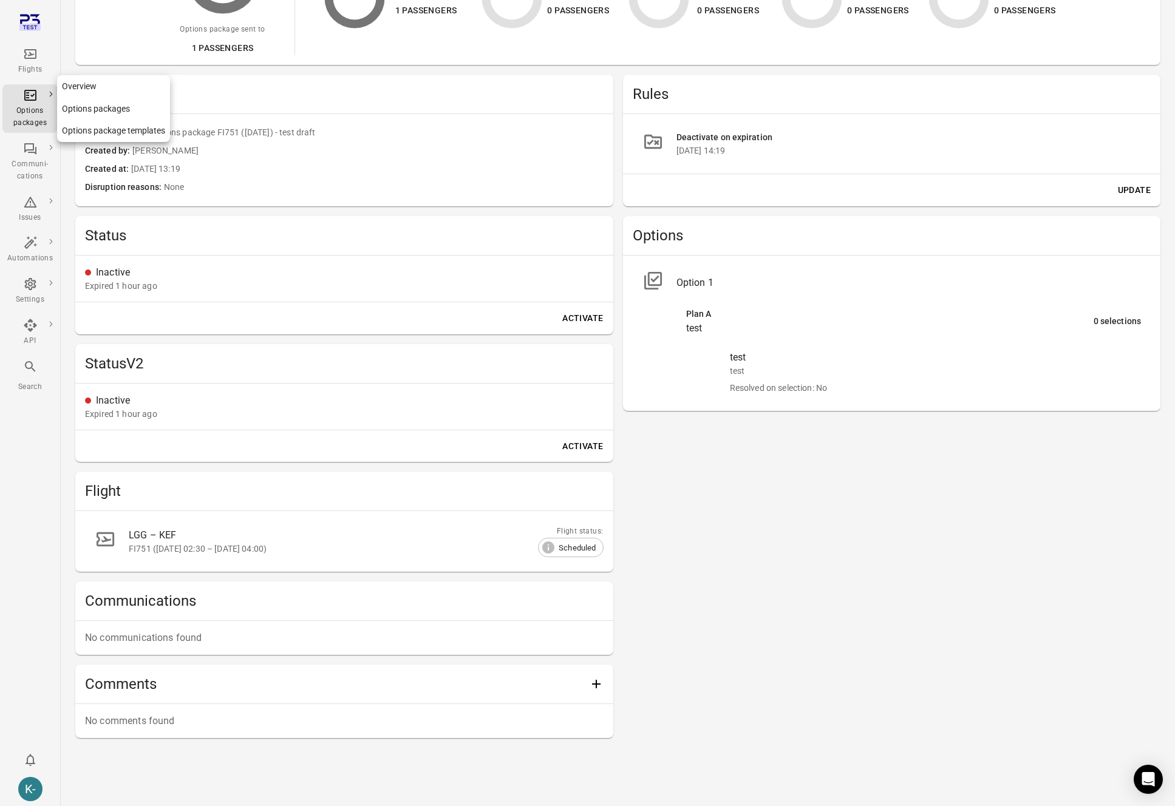
click at [90, 104] on link "Options packages" at bounding box center [113, 109] width 113 height 22
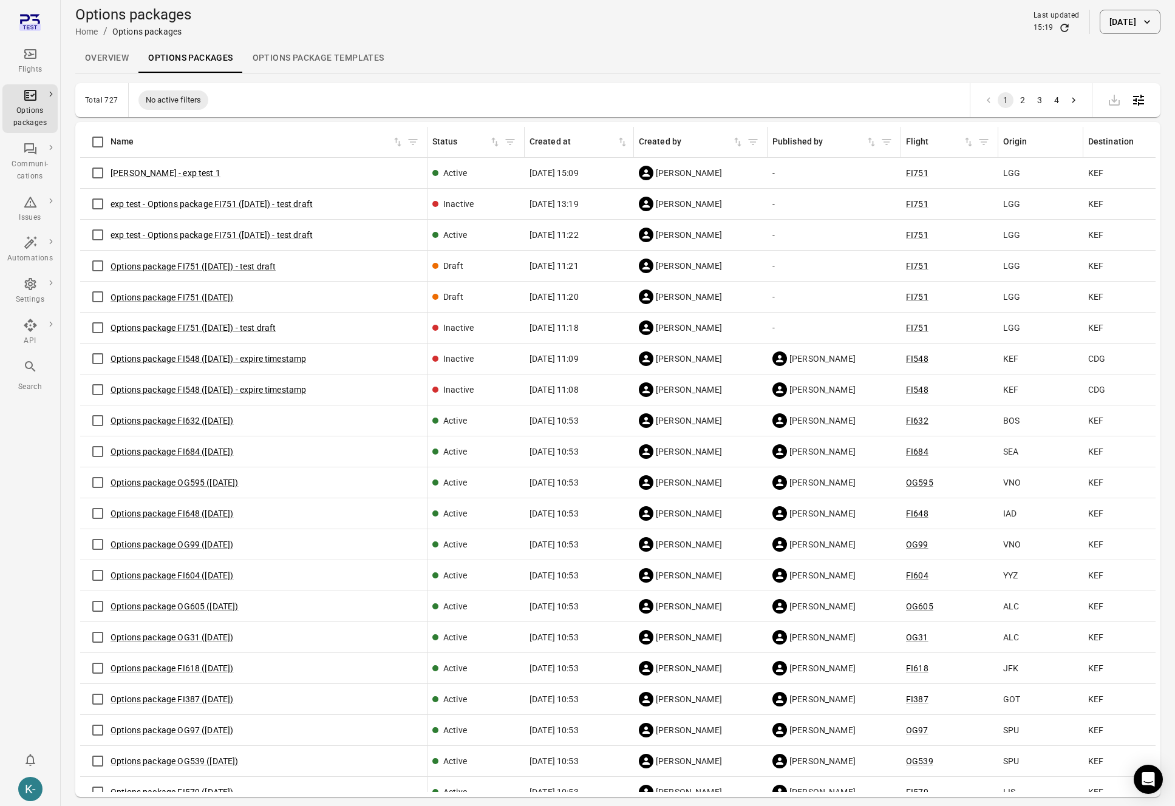
click at [479, 39] on div "Options packages Home / Options packages Last updated 15:19 21 Aug 2025" at bounding box center [617, 22] width 1085 height 44
